Goal: Transaction & Acquisition: Obtain resource

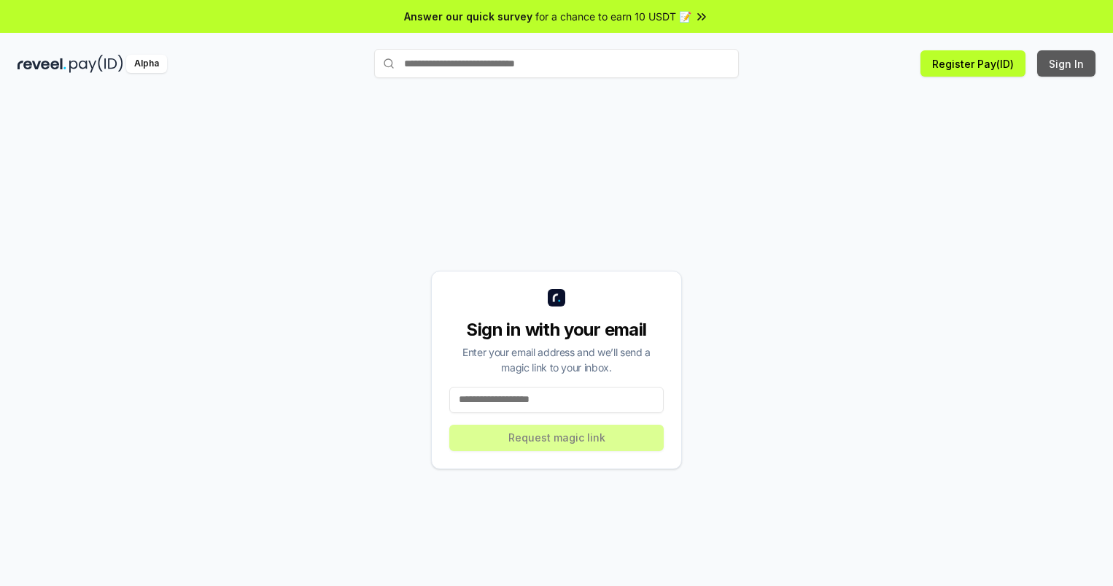
click at [1067, 63] on button "Sign In" at bounding box center [1066, 63] width 58 height 26
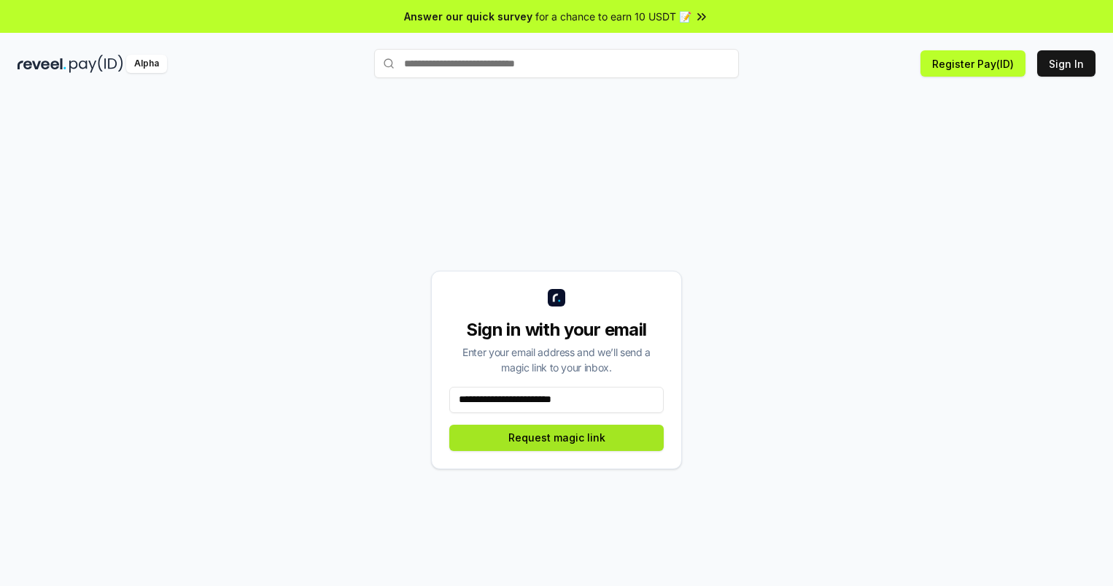
type input "**********"
click at [556, 437] on button "Request magic link" at bounding box center [556, 437] width 214 height 26
